Goal: Task Accomplishment & Management: Complete application form

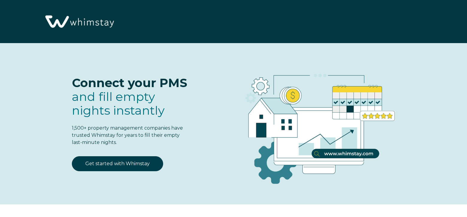
select select "US"
select select "Standard"
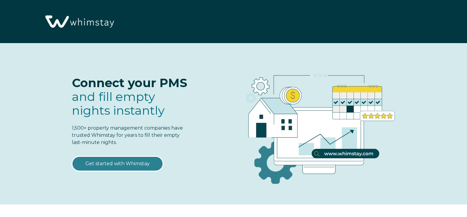
click at [124, 163] on link "Get started with Whimstay" at bounding box center [117, 163] width 91 height 15
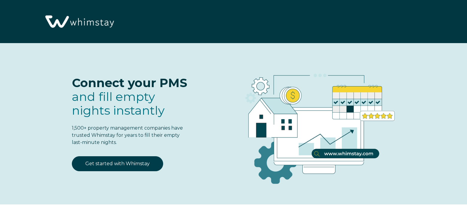
scroll to position [746, 0]
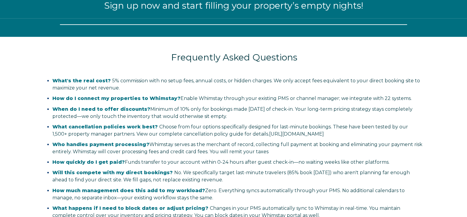
select select "US"
select select "Standard"
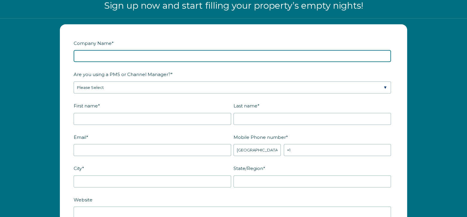
click at [130, 55] on input "Company Name *" at bounding box center [232, 56] width 317 height 12
type input "Victoria FLLLP"
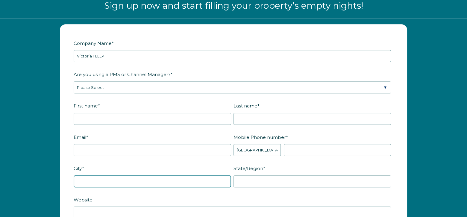
type input "kilauea"
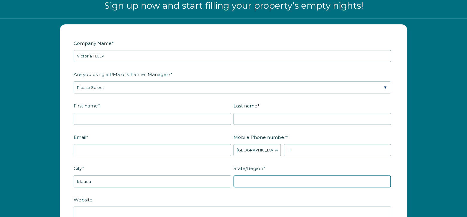
type input "Hawaii"
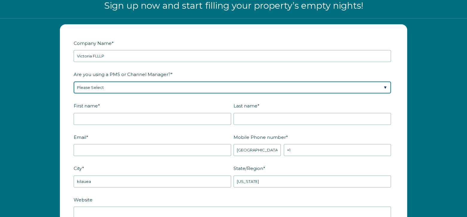
click at [115, 87] on select "Please Select Barefoot BookingPal Boost Brightside CiiRUS Escapia Guesty Hostaw…" at bounding box center [232, 87] width 317 height 12
select select "Guesty"
click at [74, 81] on select "Please Select Barefoot BookingPal Boost Brightside CiiRUS Escapia Guesty Hostaw…" at bounding box center [232, 87] width 317 height 12
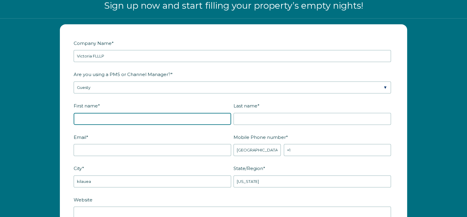
click at [110, 114] on input "First name *" at bounding box center [152, 119] width 157 height 12
type input "Andrew"
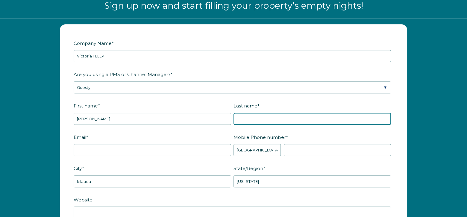
type input "schlesier"
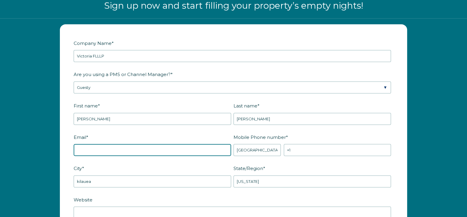
type input "andrew@Utopiamanagement.com"
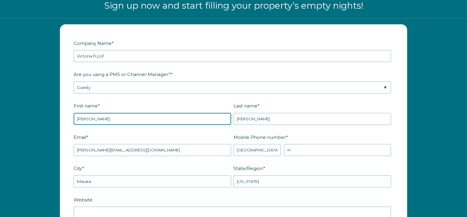
scroll to position [806, 0]
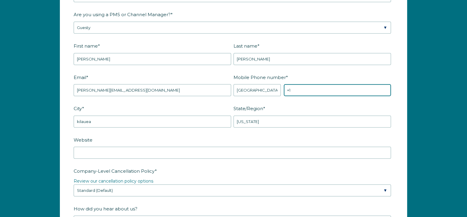
click at [320, 90] on input "+1" at bounding box center [337, 90] width 107 height 12
type input "+1 8586882235"
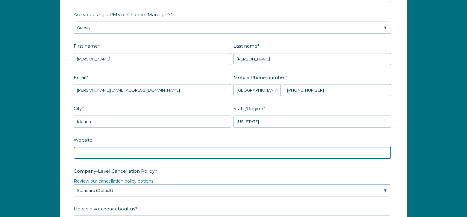
click at [133, 153] on input "Website" at bounding box center [232, 153] width 317 height 12
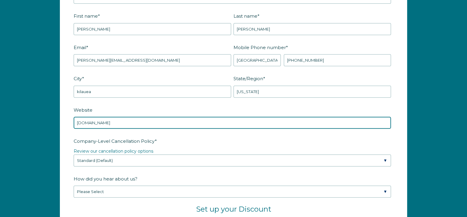
scroll to position [866, 0]
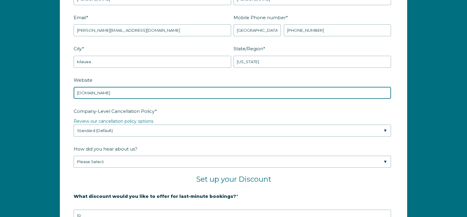
type input "www.northkauaibeachfront.com"
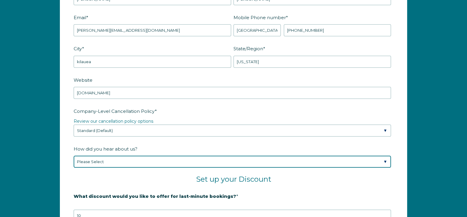
click at [385, 159] on select "Please Select Found Whimstay through a Google search Spoke to a Whimstay salesp…" at bounding box center [232, 162] width 317 height 12
select select "Other"
click at [74, 156] on select "Please Select Found Whimstay through a Google search Spoke to a Whimstay salesp…" at bounding box center [232, 162] width 317 height 12
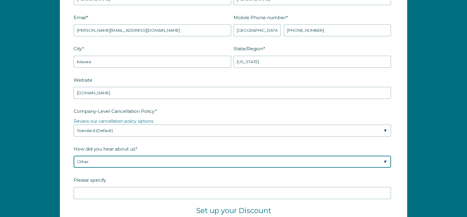
scroll to position [896, 0]
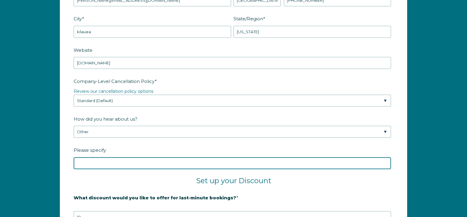
click at [135, 162] on input "Please specify" at bounding box center [232, 163] width 317 height 12
type input "Guesty"
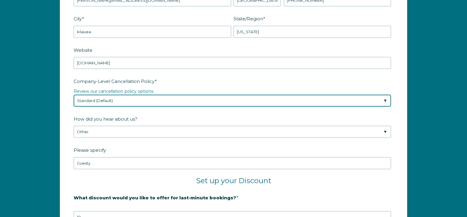
click at [384, 98] on select "Please Select Partial Standard (Default) Moderate Strict" at bounding box center [232, 101] width 317 height 12
select select "Strict"
click at [74, 95] on select "Please Select Partial Standard (Default) Moderate Strict" at bounding box center [232, 101] width 317 height 12
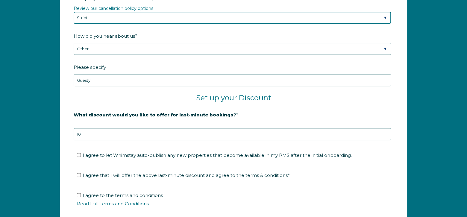
scroll to position [1016, 0]
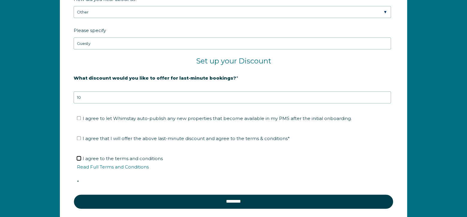
click at [78, 156] on input "I agree to the terms and conditions Read Full Terms and Conditions *" at bounding box center [79, 158] width 4 height 4
checkbox input "true"
click at [78, 136] on input "I agree that I will offer the above last-minute discount and agree to the terms…" at bounding box center [79, 138] width 4 height 4
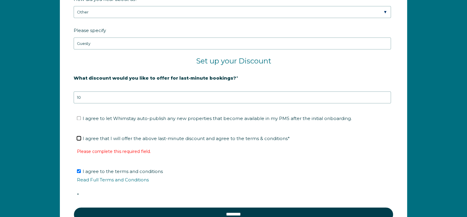
click at [79, 136] on input "I agree that I will offer the above last-minute discount and agree to the terms…" at bounding box center [79, 138] width 4 height 4
checkbox input "true"
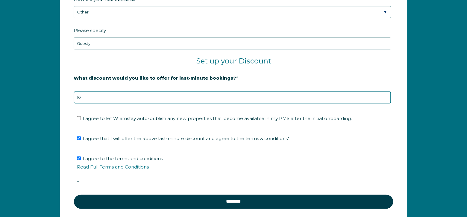
drag, startPoint x: 90, startPoint y: 98, endPoint x: 64, endPoint y: 96, distance: 26.4
type input "0"
type input "10"
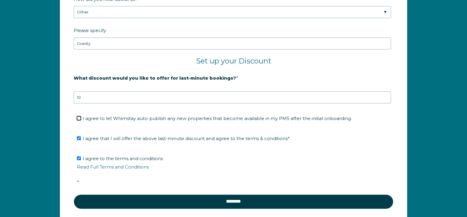
click at [80, 116] on input "I agree to let Whimstay auto-publish any new properties that become available i…" at bounding box center [79, 118] width 4 height 4
checkbox input "true"
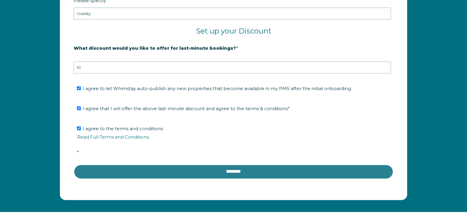
click at [220, 171] on input "********" at bounding box center [234, 171] width 320 height 14
